Goal: Task Accomplishment & Management: Manage account settings

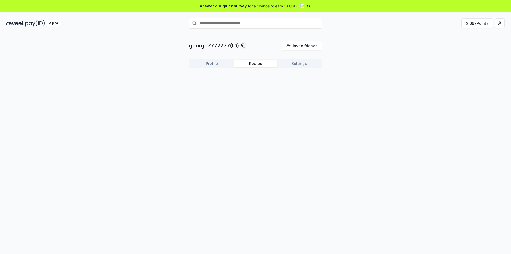
click at [258, 64] on button "Routes" at bounding box center [256, 63] width 44 height 7
click at [300, 65] on button "Settings" at bounding box center [299, 63] width 44 height 7
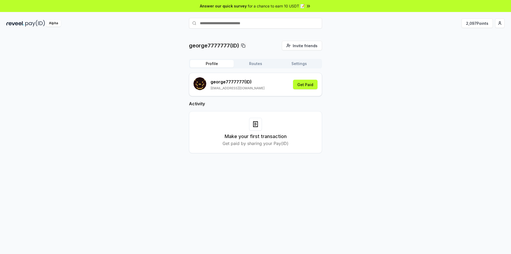
click at [220, 65] on button "Profile" at bounding box center [212, 63] width 44 height 7
click at [302, 89] on div "george7777777 (ID) [EMAIL_ADDRESS][DOMAIN_NAME] Get Paid" at bounding box center [255, 84] width 124 height 14
click at [302, 86] on button "Get Paid" at bounding box center [305, 85] width 24 height 10
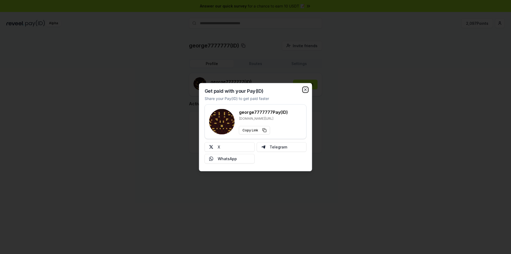
click at [304, 90] on icon "button" at bounding box center [305, 89] width 4 height 4
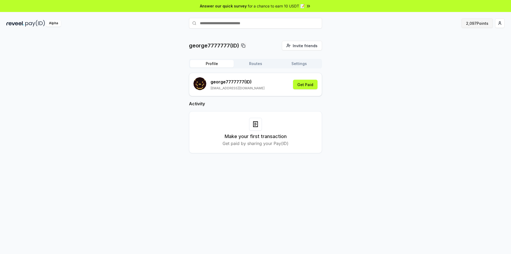
click at [474, 24] on button "2,097 Points" at bounding box center [476, 23] width 31 height 10
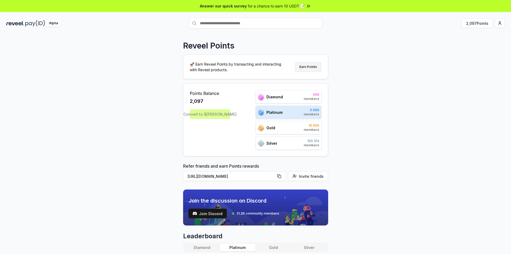
click at [310, 67] on button "Earn Points" at bounding box center [308, 67] width 27 height 10
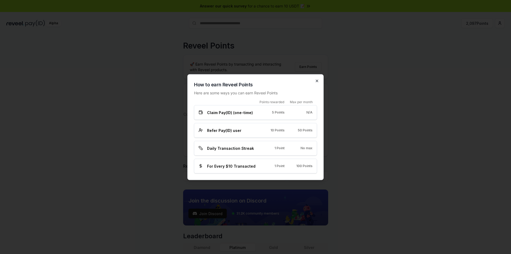
click at [316, 82] on icon "button" at bounding box center [317, 81] width 4 height 4
